Goal: Information Seeking & Learning: Learn about a topic

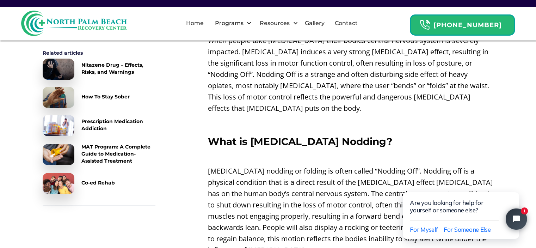
click at [322, 211] on p "[MEDICAL_DATA] nodding or folding is often called “Nodding Off”. Nodding off is…" at bounding box center [351, 210] width 286 height 90
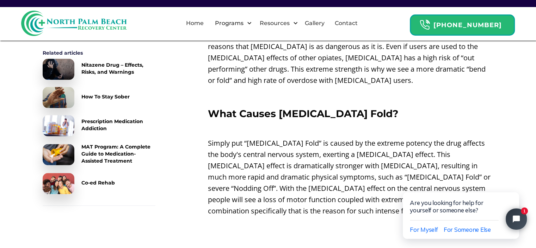
scroll to position [1002, 0]
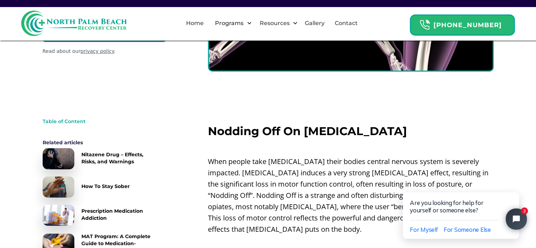
click at [293, 178] on p "When people take [MEDICAL_DATA] their bodies central nervous system is severely…" at bounding box center [351, 195] width 286 height 79
click at [235, 157] on p "When people take [MEDICAL_DATA] their bodies central nervous system is severely…" at bounding box center [351, 195] width 286 height 79
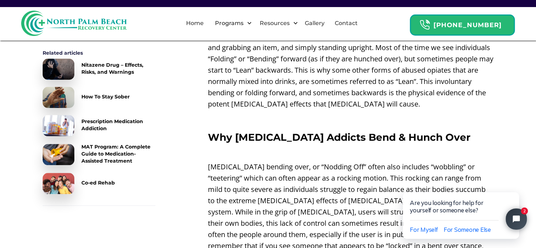
scroll to position [706, 0]
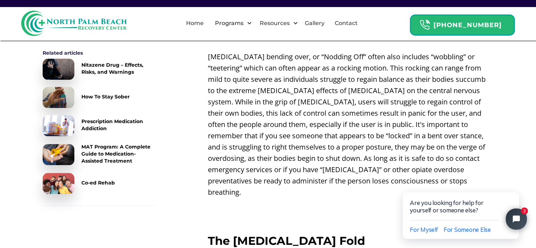
click at [235, 157] on p "[MEDICAL_DATA] bending over, or “Nodding Off” often also includes “wobbling” or…" at bounding box center [351, 124] width 286 height 147
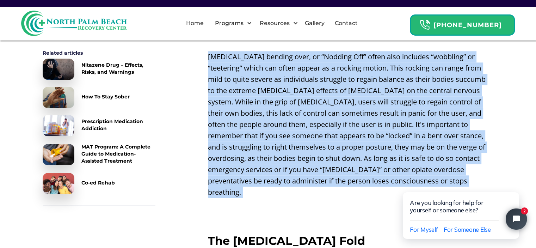
click at [235, 157] on p "[MEDICAL_DATA] bending over, or “Nodding Off” often also includes “wobbling” or…" at bounding box center [351, 124] width 286 height 147
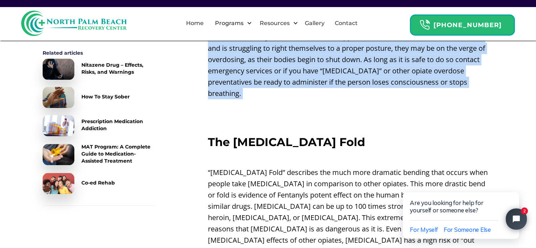
scroll to position [910, 0]
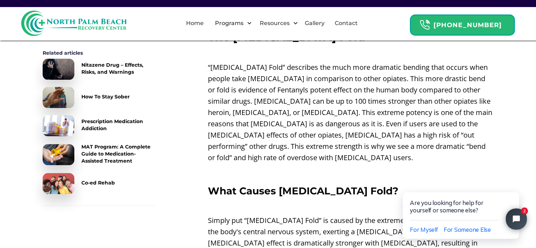
click at [235, 157] on div "Nodding Off On Fentanyl ‍ When people take Fentanyl their bodies central nervou…" at bounding box center [351, 114] width 286 height 1482
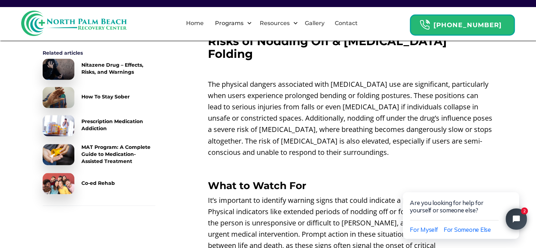
scroll to position [1208, 0]
